Goal: Task Accomplishment & Management: Manage account settings

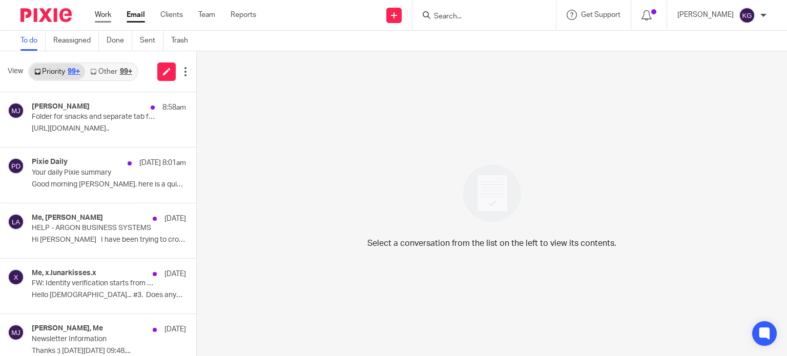
click at [103, 18] on link "Work" at bounding box center [103, 15] width 16 height 10
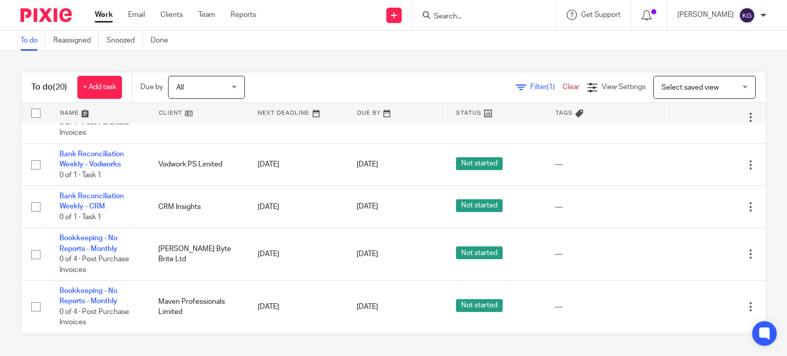
scroll to position [205, 0]
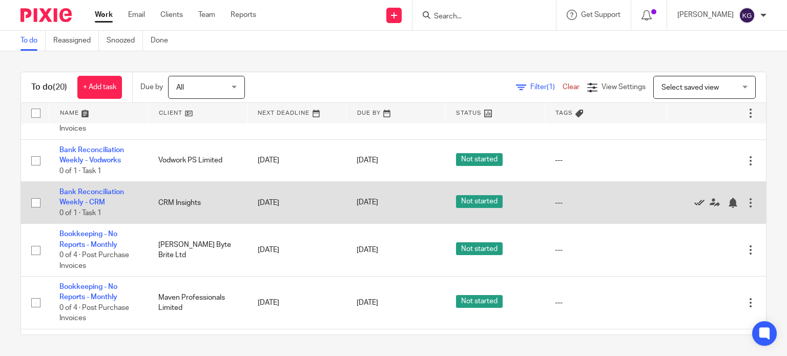
click at [695, 207] on icon at bounding box center [700, 203] width 10 height 10
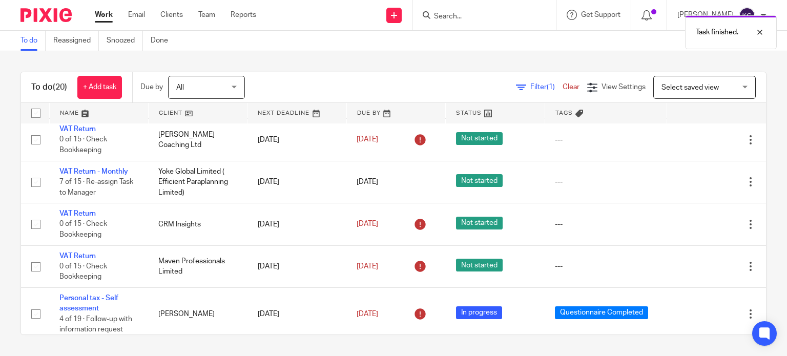
scroll to position [753, 0]
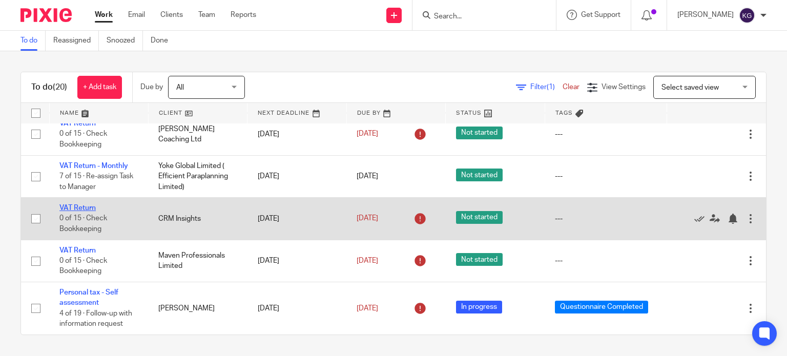
click at [86, 207] on link "VAT Return" at bounding box center [77, 208] width 36 height 7
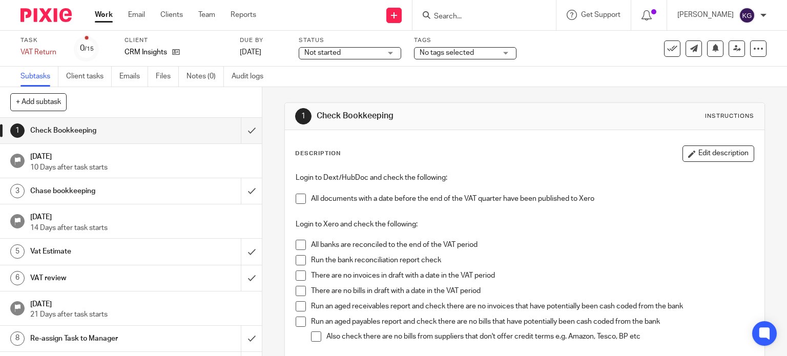
click at [347, 51] on span "Not started" at bounding box center [342, 53] width 77 height 11
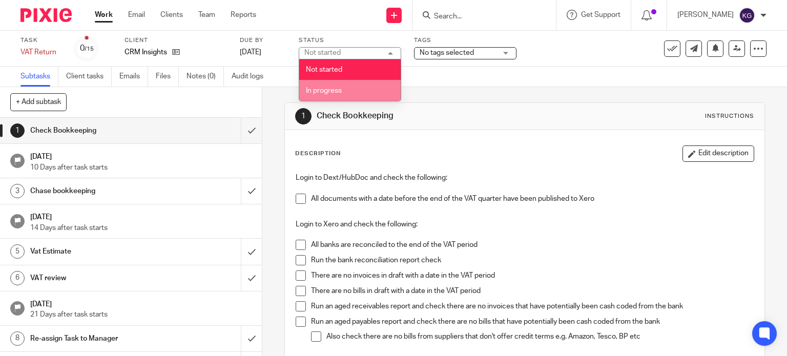
click at [347, 84] on li "In progress" at bounding box center [349, 90] width 101 height 21
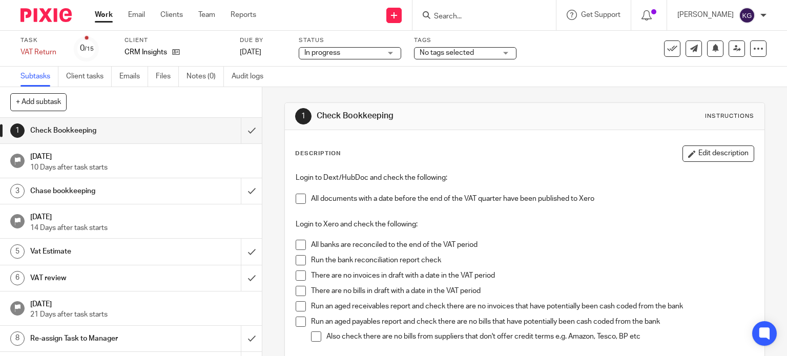
scroll to position [51, 0]
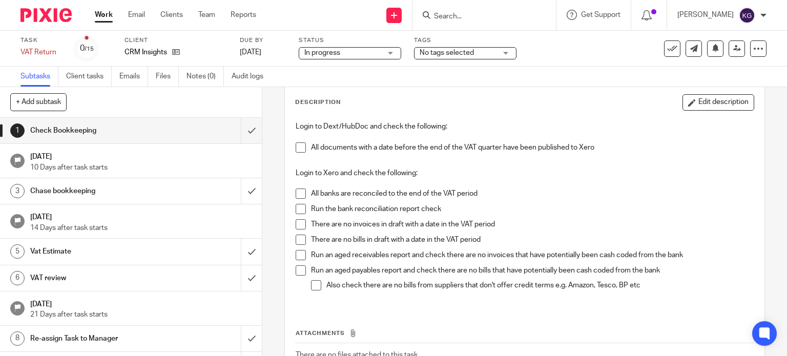
click at [297, 146] on span at bounding box center [301, 147] width 10 height 10
click at [299, 192] on span at bounding box center [301, 194] width 10 height 10
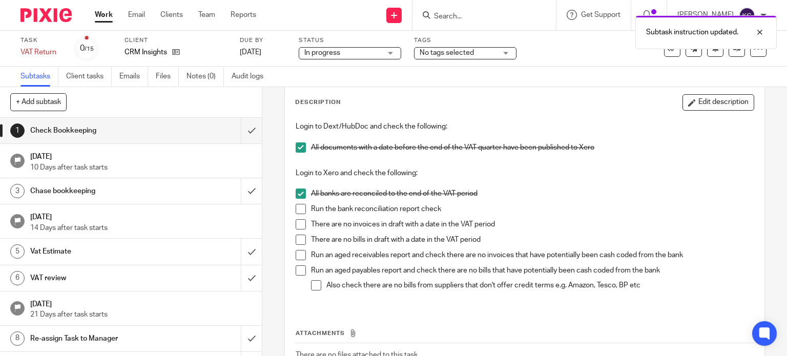
click at [296, 209] on span at bounding box center [301, 209] width 10 height 10
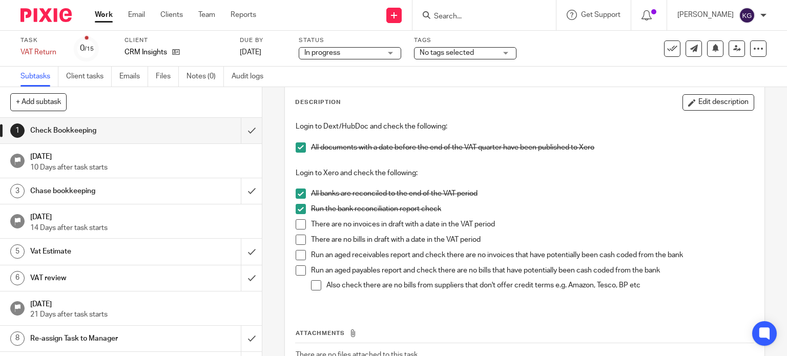
click at [299, 227] on span at bounding box center [301, 224] width 10 height 10
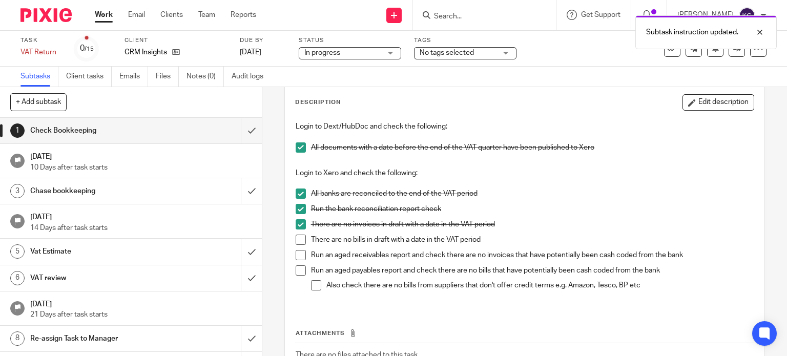
click at [297, 237] on span at bounding box center [301, 240] width 10 height 10
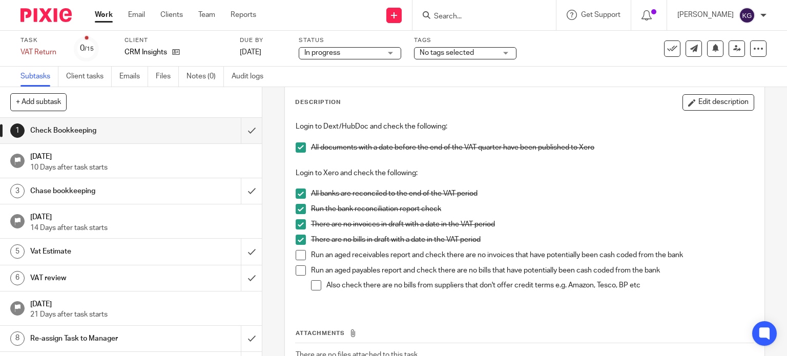
drag, startPoint x: 298, startPoint y: 258, endPoint x: 299, endPoint y: 266, distance: 8.2
click at [298, 258] on span at bounding box center [301, 255] width 10 height 10
click at [299, 268] on span at bounding box center [301, 271] width 10 height 10
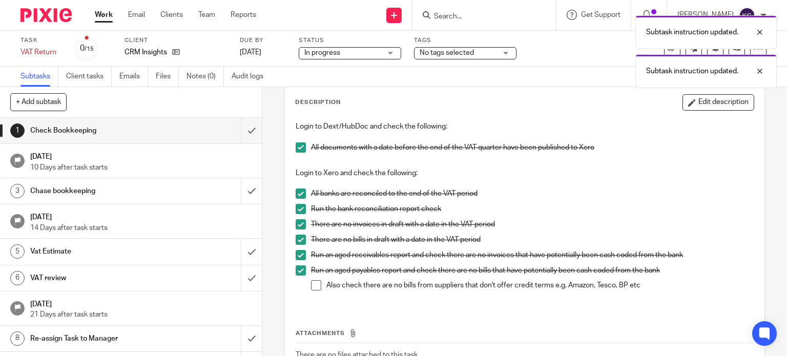
click at [313, 287] on span at bounding box center [316, 285] width 10 height 10
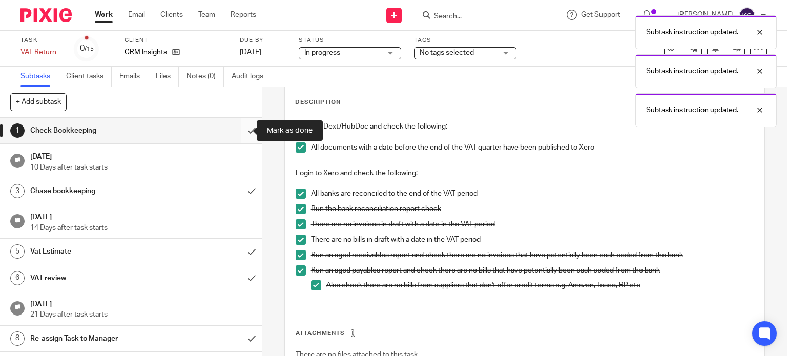
click at [236, 133] on input "submit" at bounding box center [131, 131] width 262 height 26
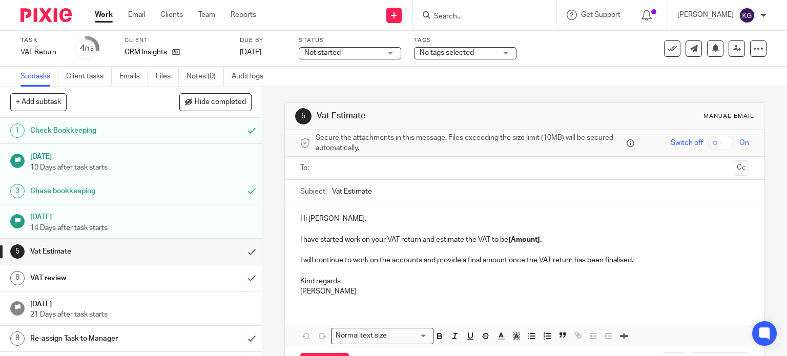
click at [305, 217] on p "Hi [PERSON_NAME]," at bounding box center [525, 219] width 450 height 10
click at [175, 52] on icon at bounding box center [176, 52] width 8 height 8
click at [508, 239] on strong "[Amount]." at bounding box center [524, 239] width 33 height 7
click at [101, 276] on h1 "VAT review" at bounding box center [97, 278] width 134 height 15
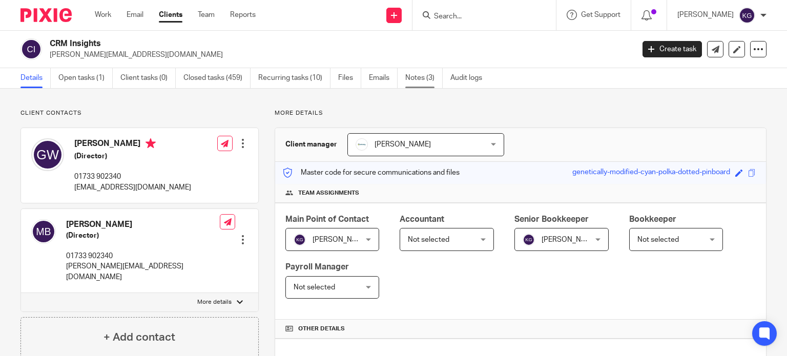
click at [407, 73] on link "Notes (3)" at bounding box center [423, 78] width 37 height 20
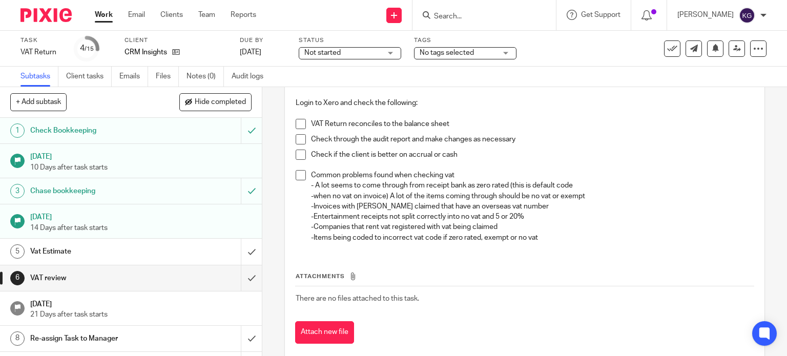
scroll to position [93, 0]
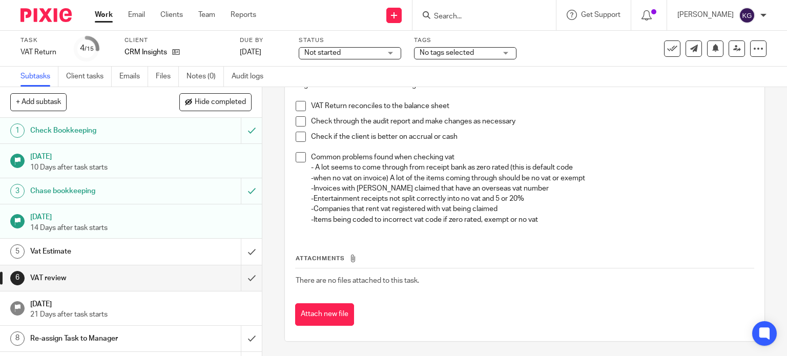
click at [128, 256] on h1 "Vat Estimate" at bounding box center [97, 251] width 134 height 15
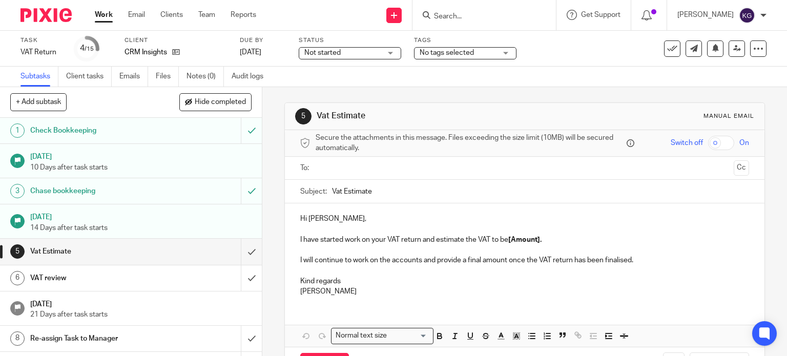
click at [504, 239] on p "I have started work on your VAT return and estimate the VAT to be [Amount]." at bounding box center [525, 240] width 450 height 10
click at [502, 169] on input "text" at bounding box center [524, 168] width 411 height 12
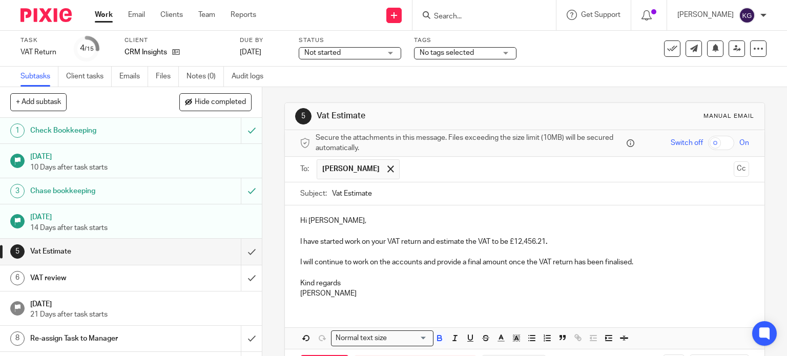
scroll to position [40, 0]
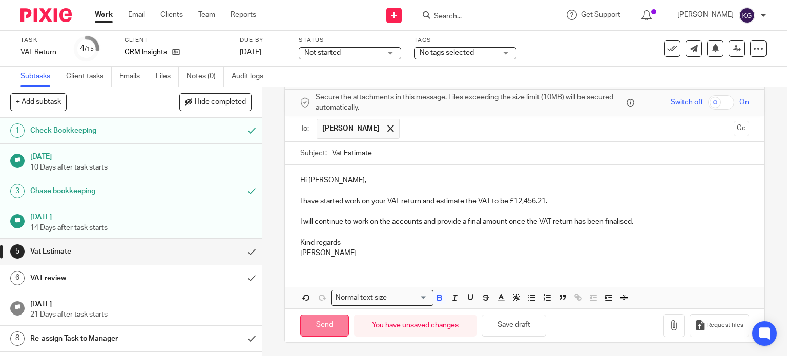
click at [318, 319] on input "Send" at bounding box center [324, 326] width 49 height 22
type input "Sent"
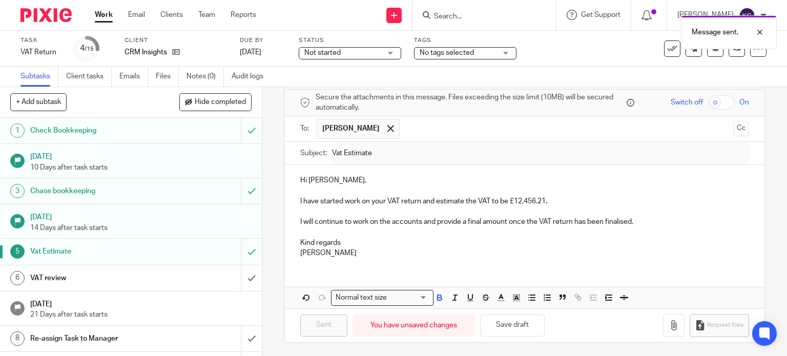
click at [151, 276] on h1 "VAT review" at bounding box center [97, 278] width 134 height 15
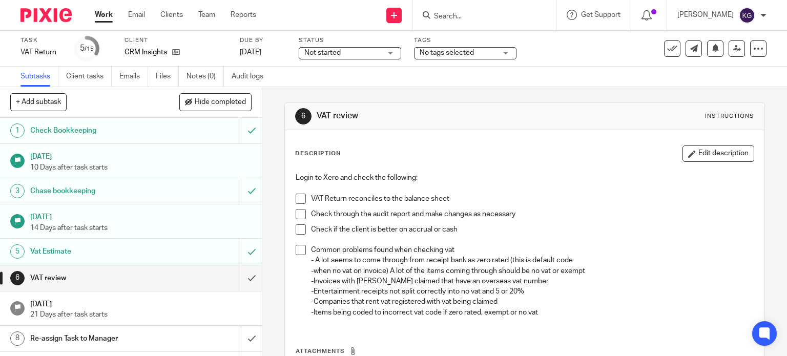
click at [370, 48] on span "Not started" at bounding box center [342, 53] width 77 height 11
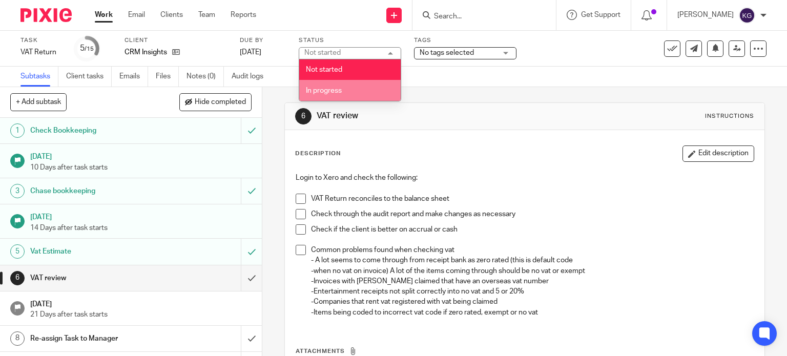
click at [346, 89] on li "In progress" at bounding box center [349, 90] width 101 height 21
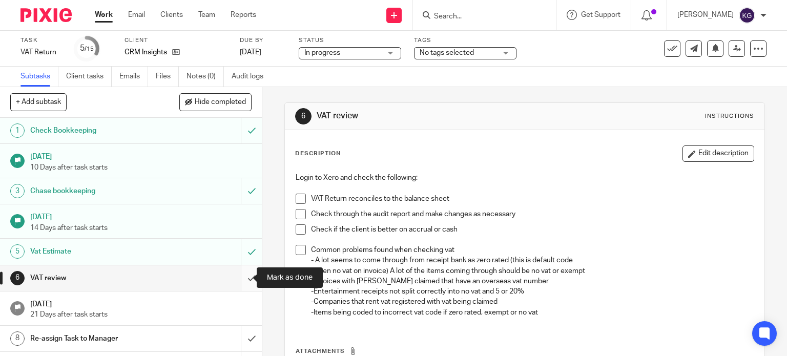
click at [240, 274] on input "submit" at bounding box center [131, 279] width 262 height 26
